Goal: Navigation & Orientation: Find specific page/section

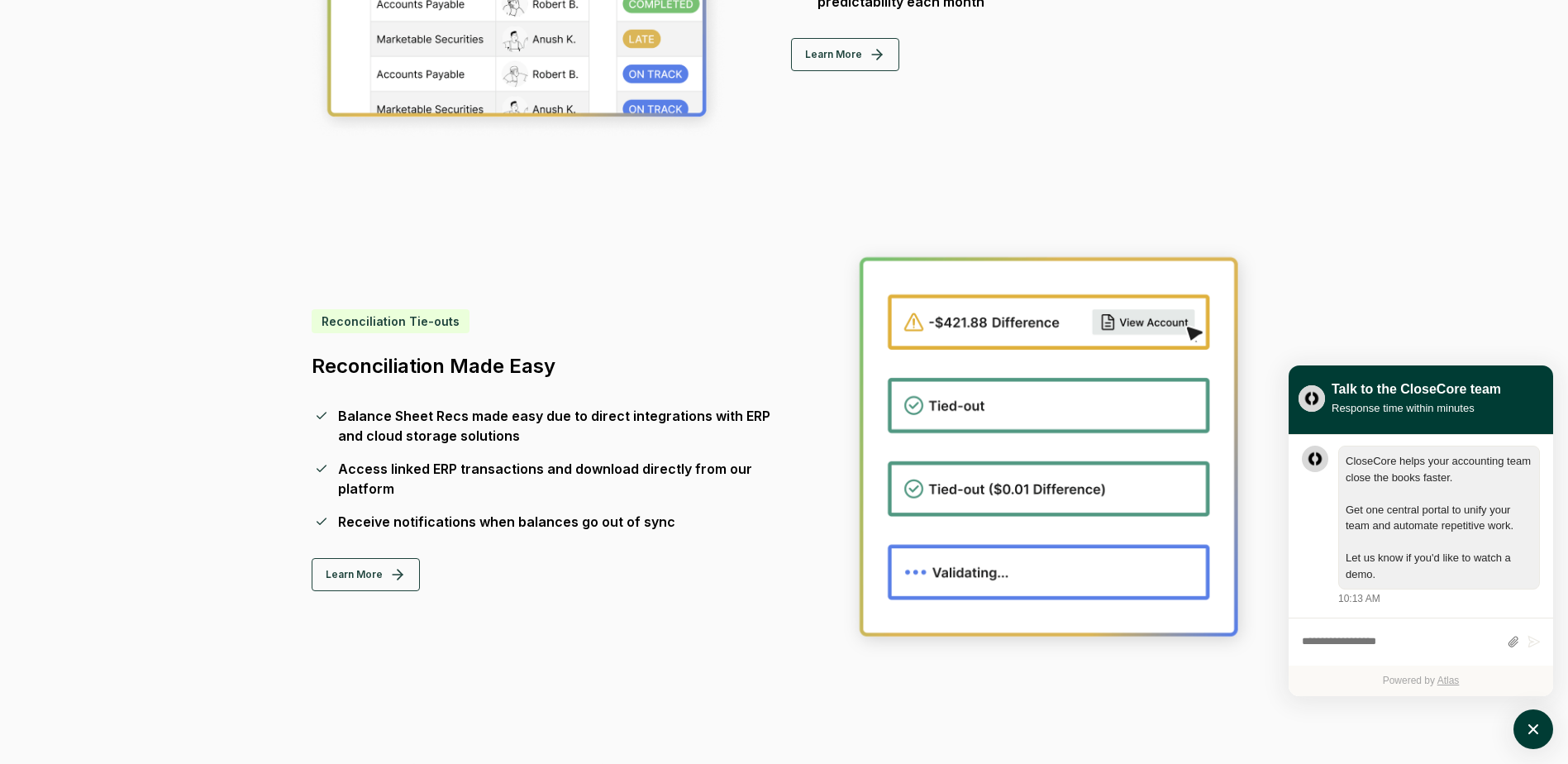
scroll to position [1240, 0]
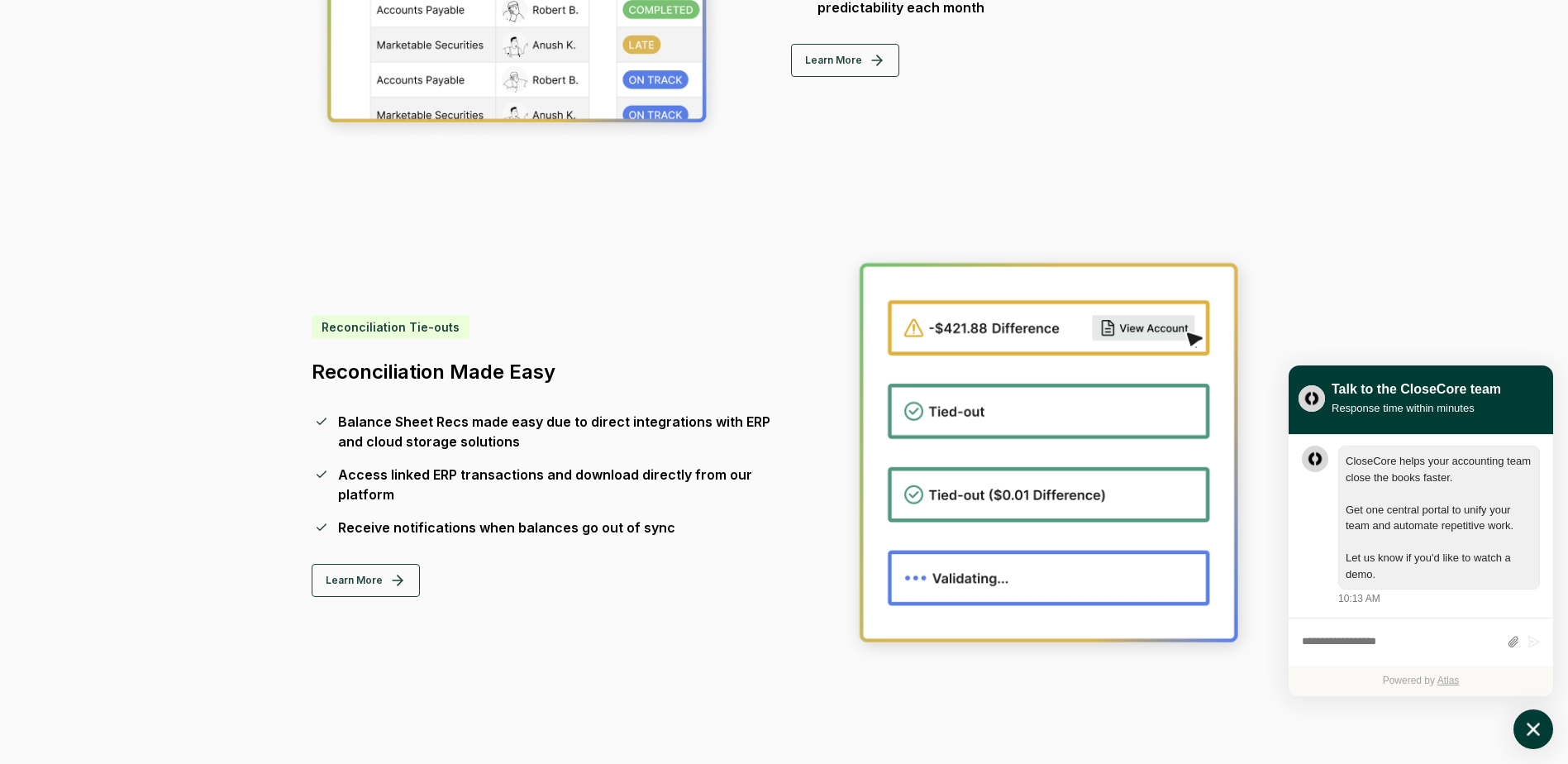
click at [1532, 731] on icon "atlas-launcher" at bounding box center [1533, 729] width 13 height 13
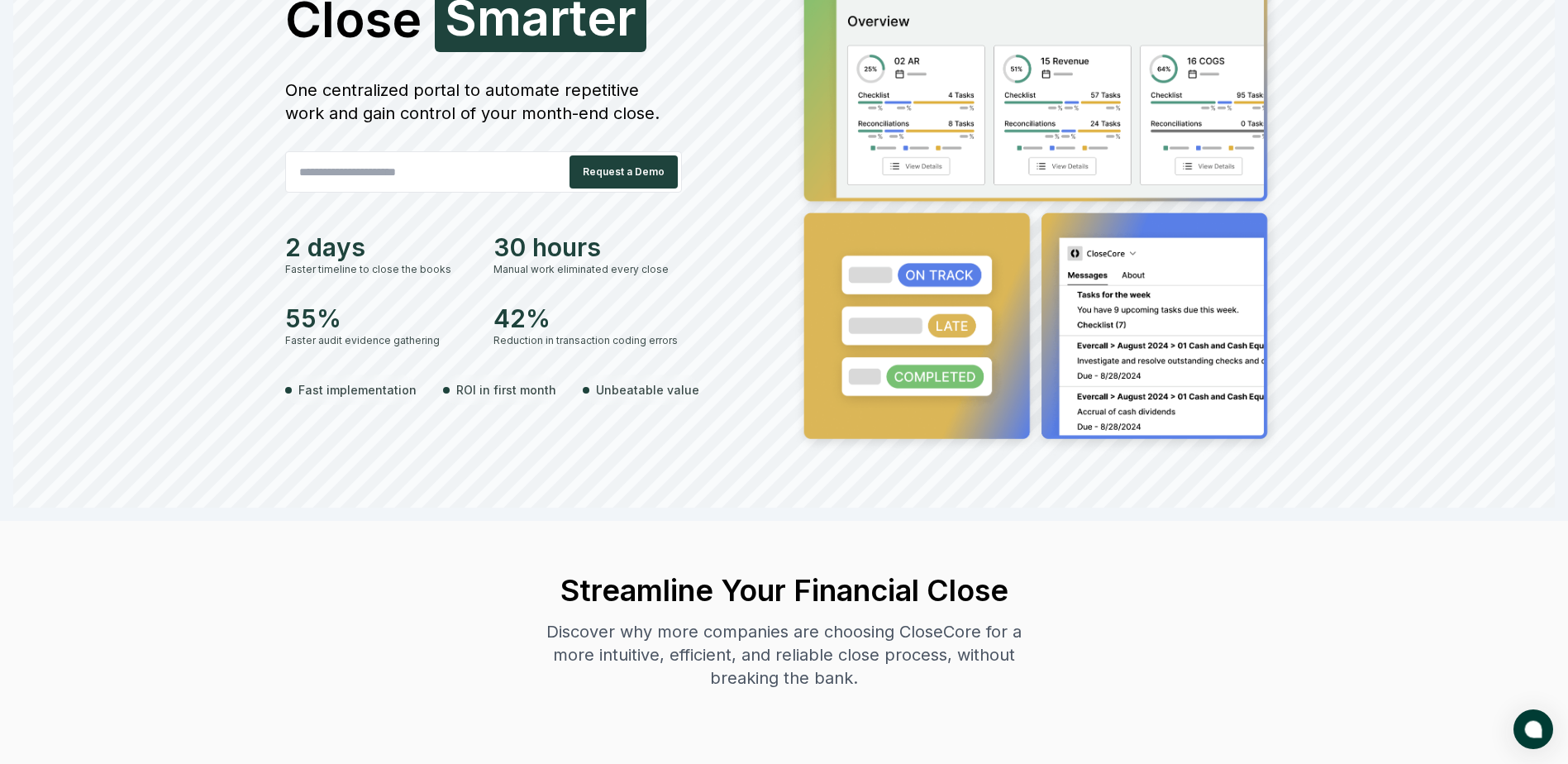
scroll to position [0, 0]
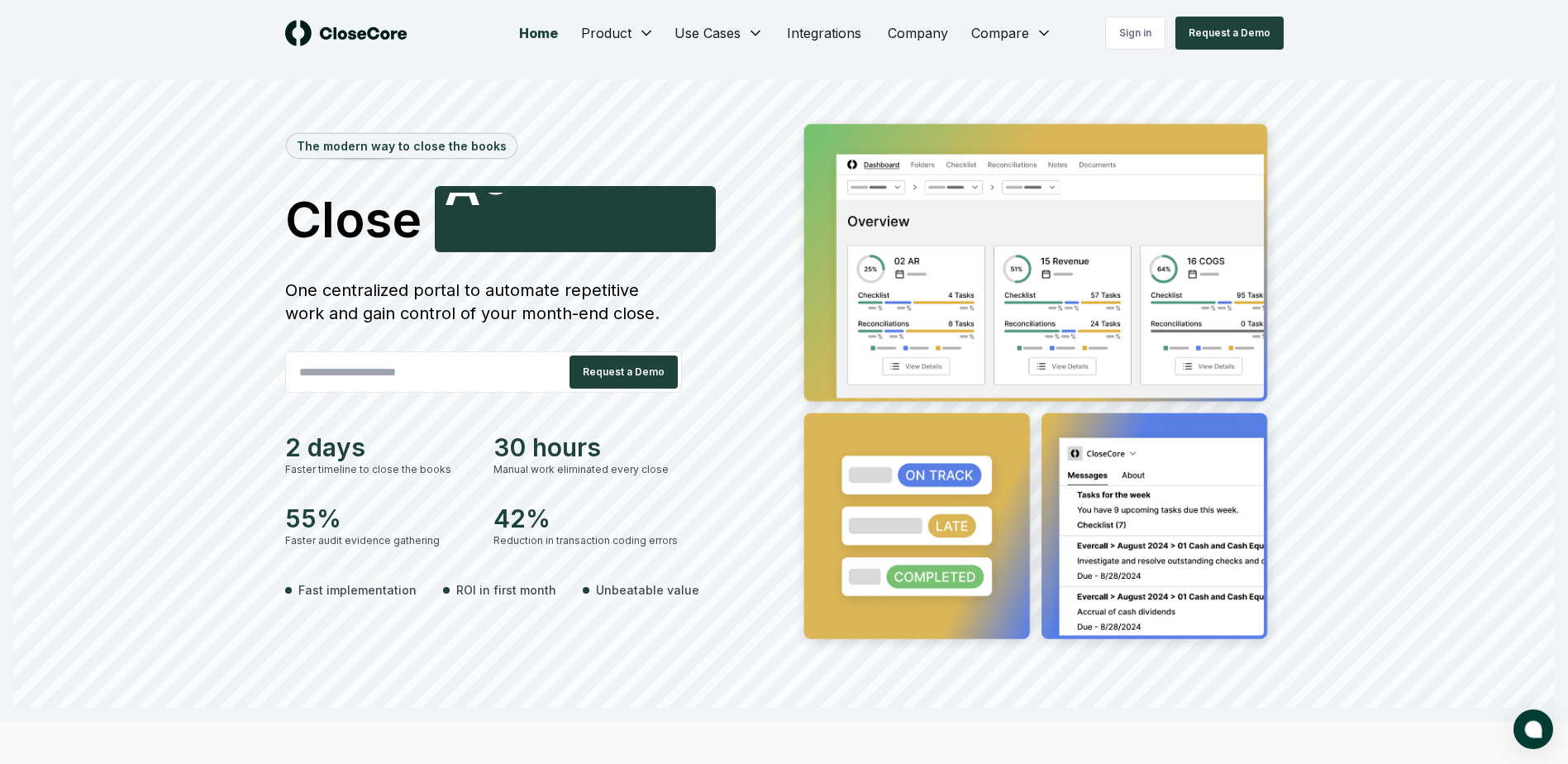
click at [1037, 31] on div "Sign in Request a Demo" at bounding box center [1159, 33] width 250 height 33
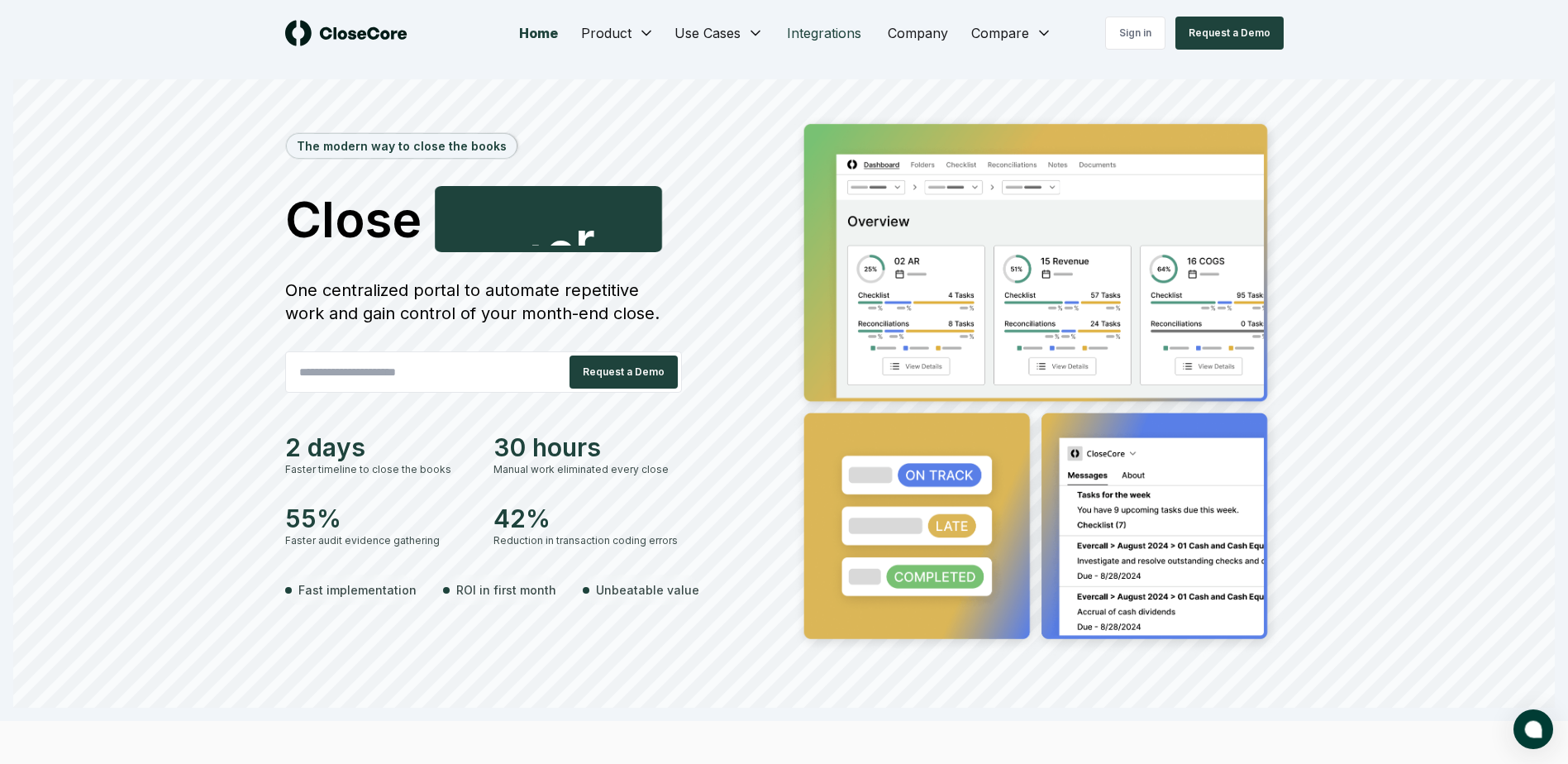
click at [816, 34] on link "Integrations" at bounding box center [824, 33] width 101 height 33
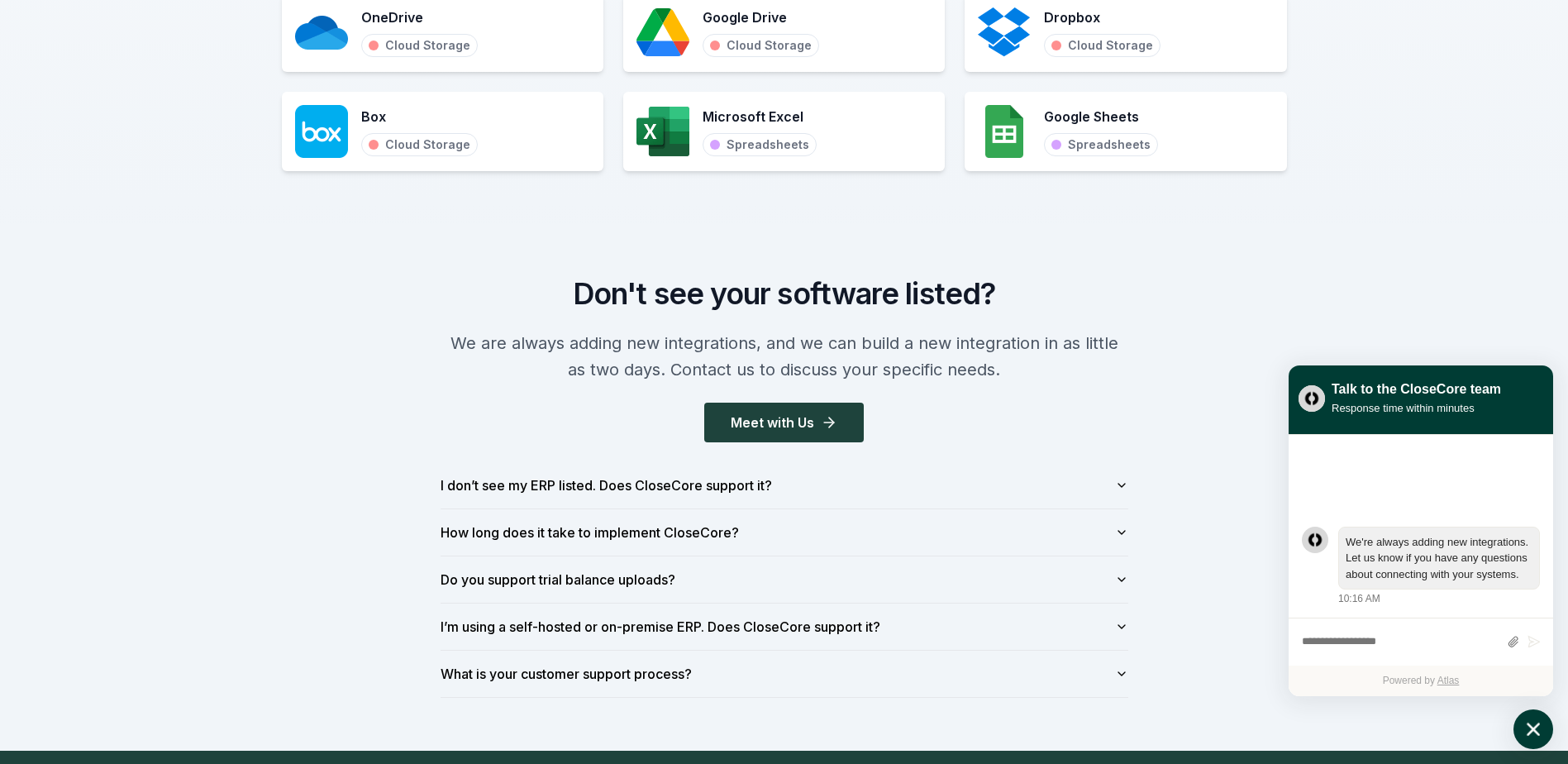
scroll to position [1819, 0]
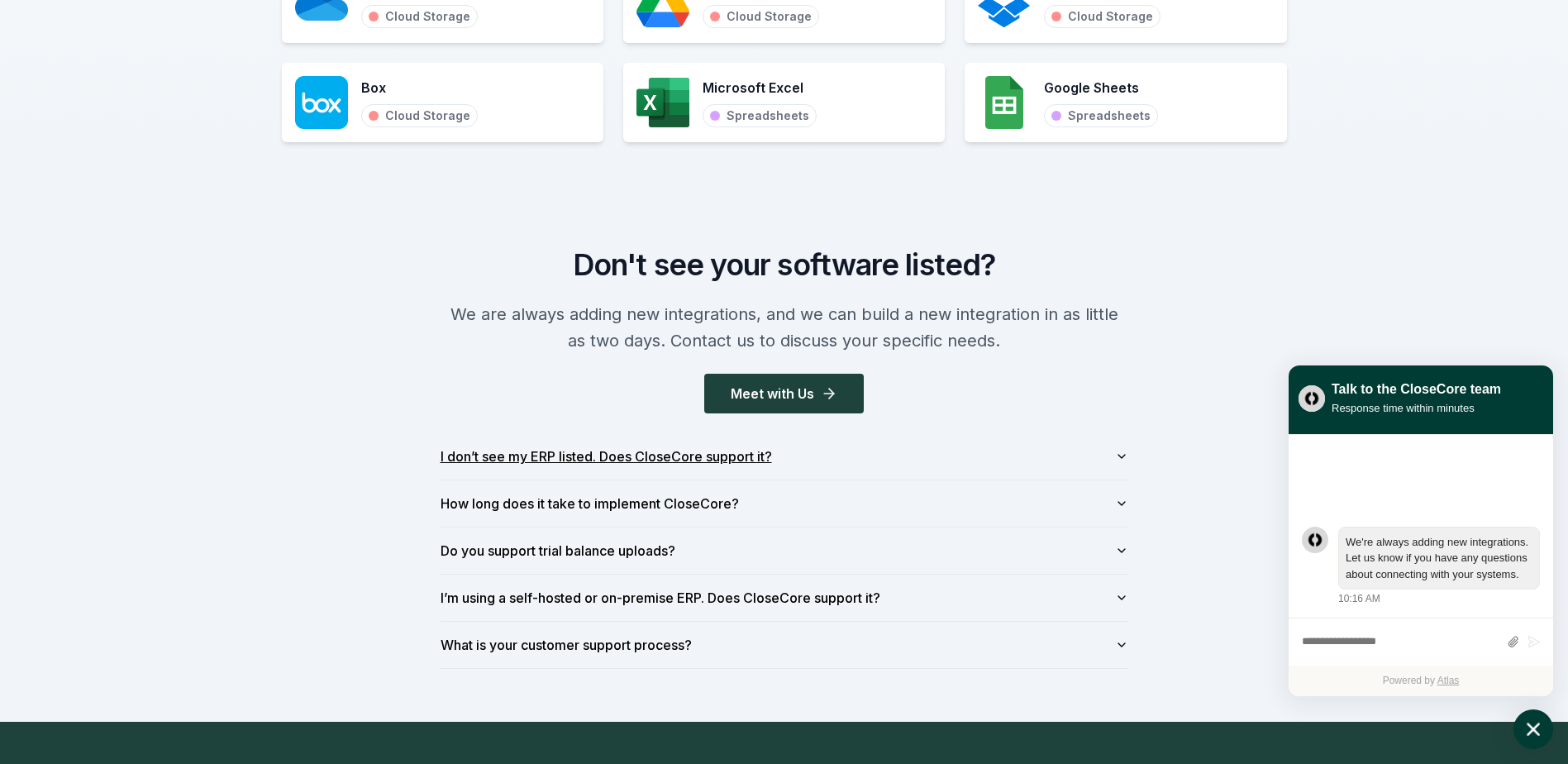
click at [1123, 457] on icon "button" at bounding box center [1122, 457] width 7 height 3
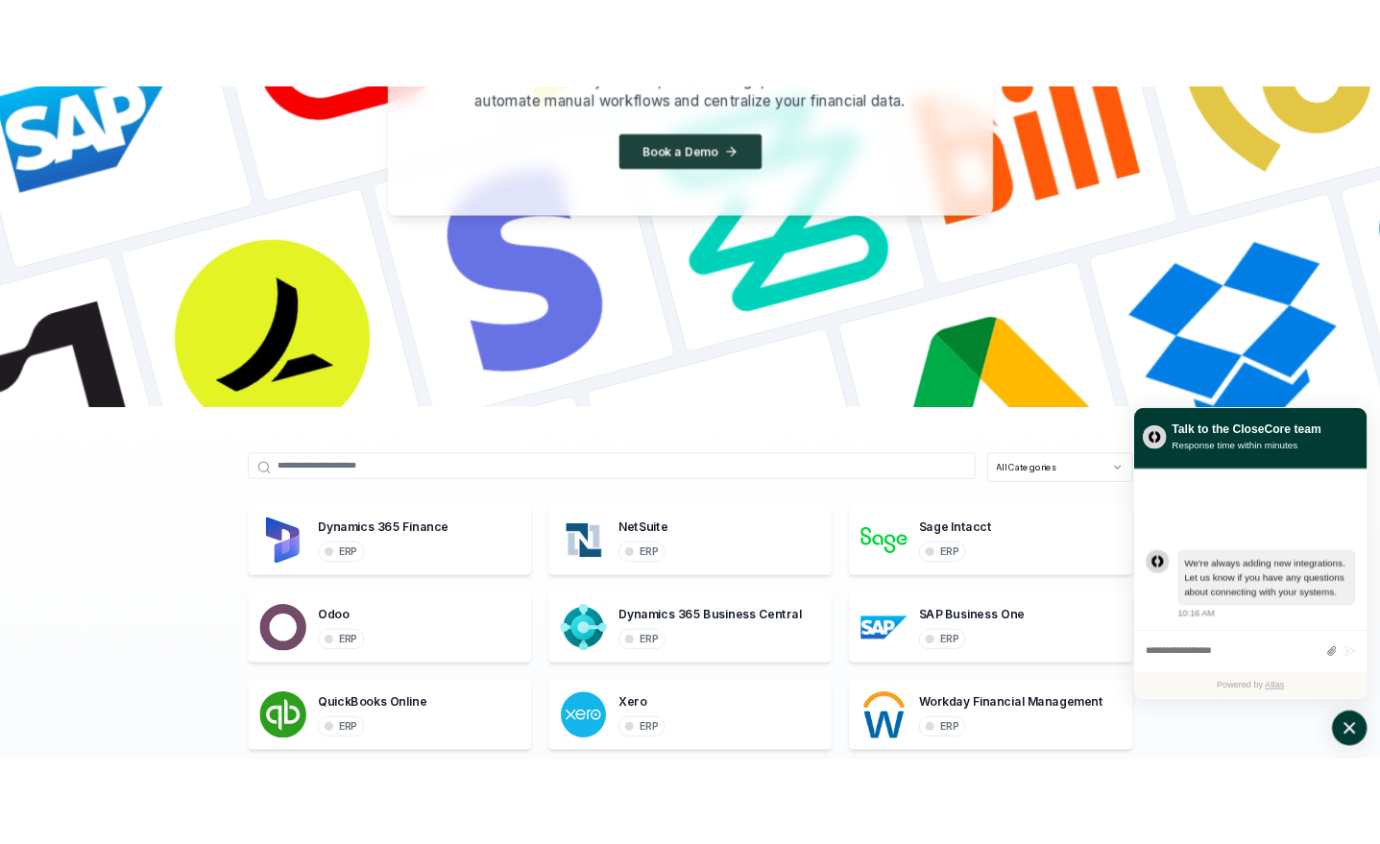
scroll to position [0, 0]
